Goal: Information Seeking & Learning: Learn about a topic

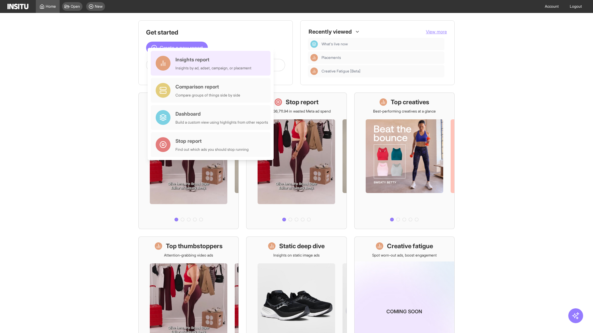
click at [212, 63] on div "Insights report Insights by ad, adset, campaign, or placement" at bounding box center [213, 63] width 76 height 15
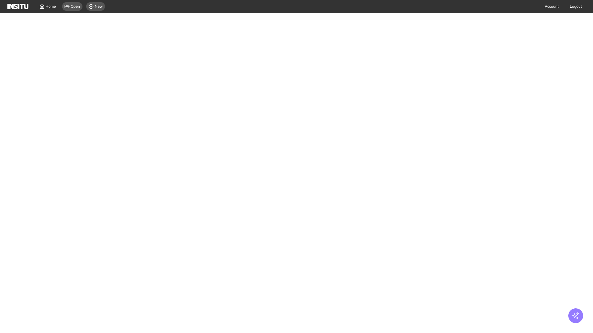
select select "**"
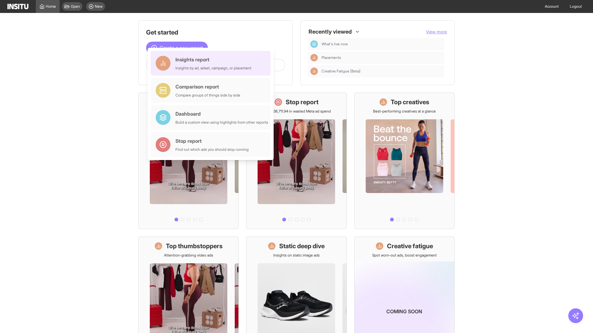
click at [212, 63] on div "Insights report Insights by ad, adset, campaign, or placement" at bounding box center [213, 63] width 76 height 15
